Goal: Transaction & Acquisition: Purchase product/service

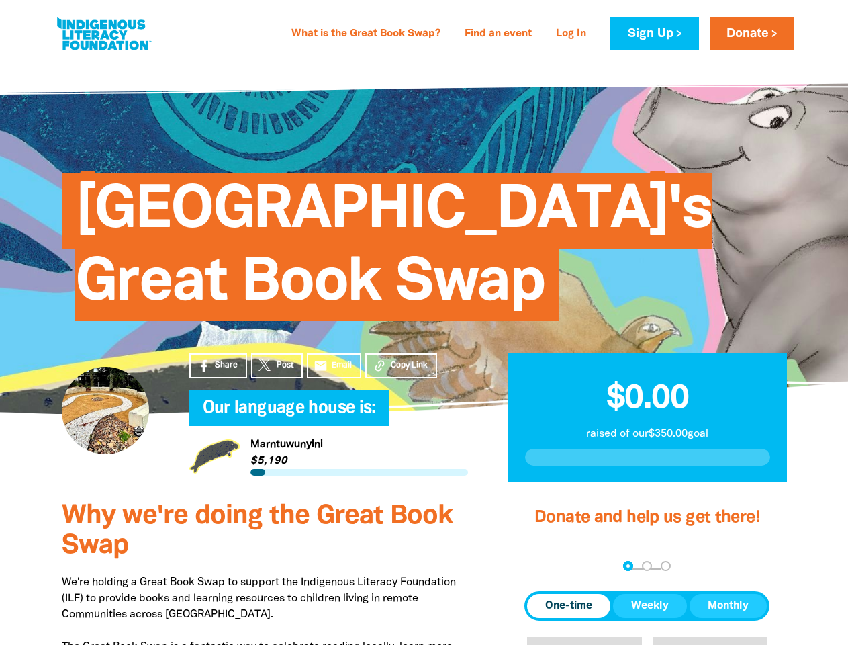
click at [424, 322] on div "[GEOGRAPHIC_DATA]'s Great Book Swap" at bounding box center [425, 237] width 766 height 273
click at [401, 365] on span "Copy Link" at bounding box center [409, 365] width 37 height 12
click at [543, 567] on div "arrow_back Back Step 1 Step 2 Step 3" at bounding box center [647, 567] width 245 height 16
click at [628, 566] on div "Navigate to step 1 of 3 to enter your donation amount" at bounding box center [628, 565] width 3 height 3
click at [569, 606] on span "One-time" at bounding box center [568, 606] width 47 height 16
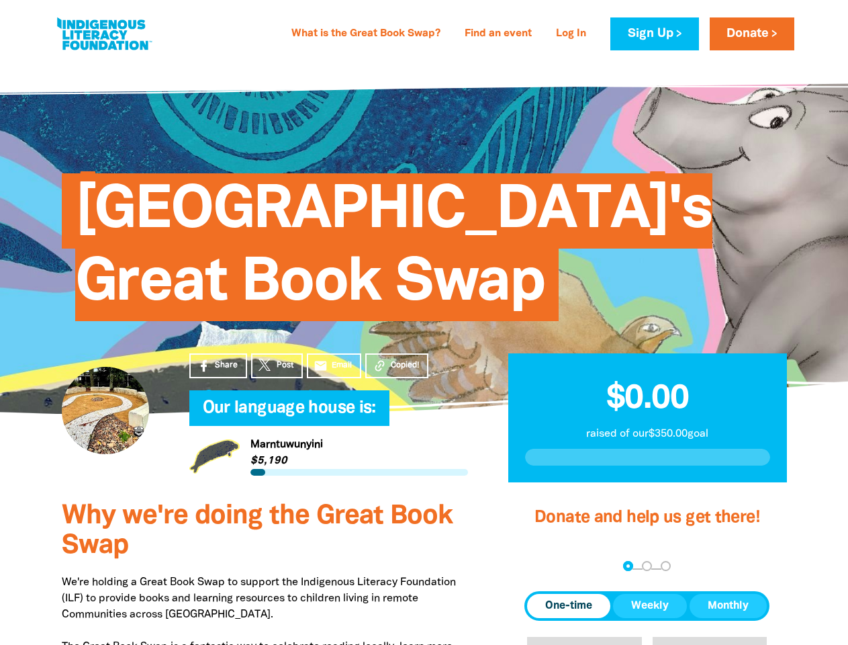
click at [650, 606] on span "Weekly" at bounding box center [650, 606] width 38 height 16
click at [728, 606] on span "Monthly" at bounding box center [728, 606] width 41 height 16
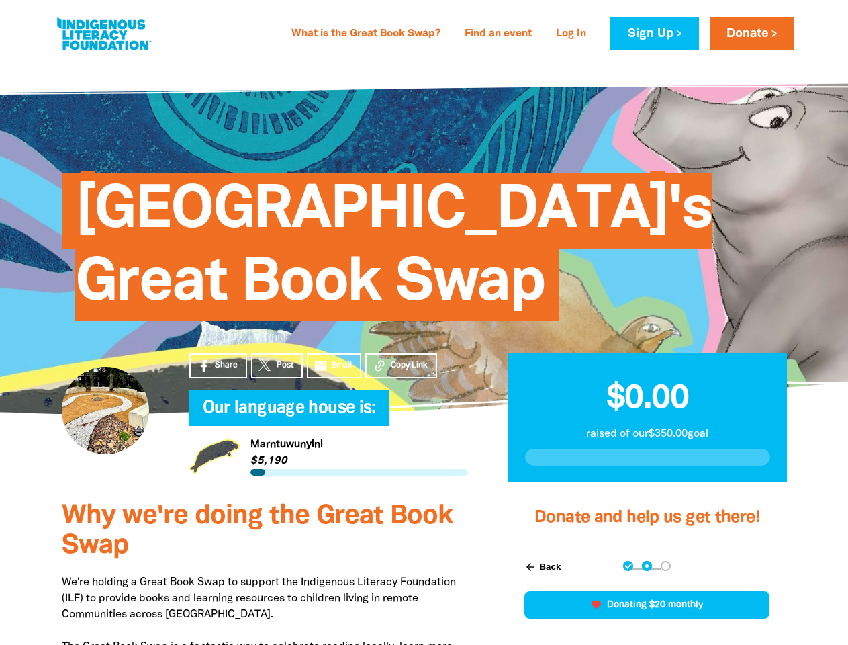
scroll to position [386, 0]
